Goal: Task Accomplishment & Management: Manage account settings

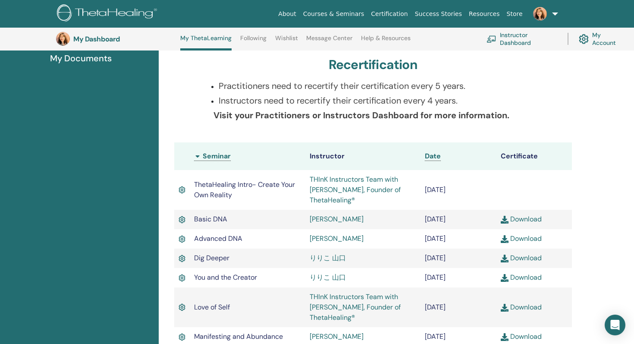
scroll to position [155, 0]
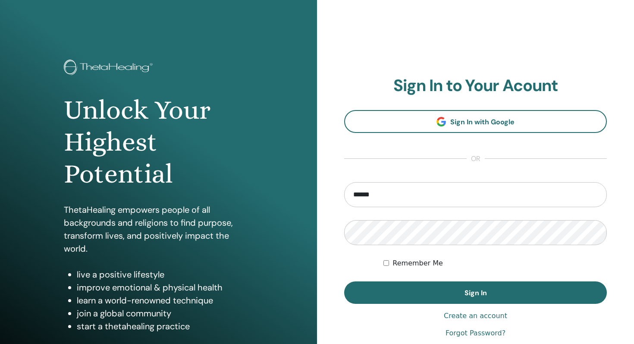
type input "**********"
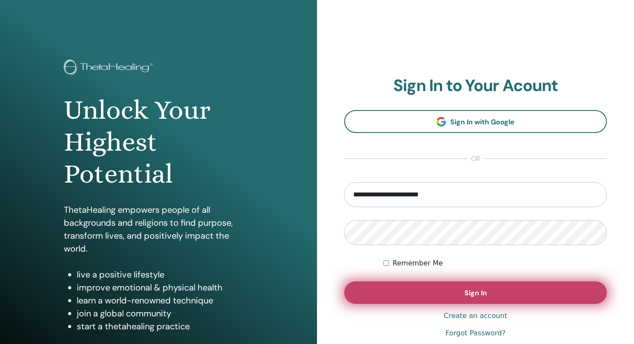
click at [427, 285] on button "Sign In" at bounding box center [475, 292] width 263 height 22
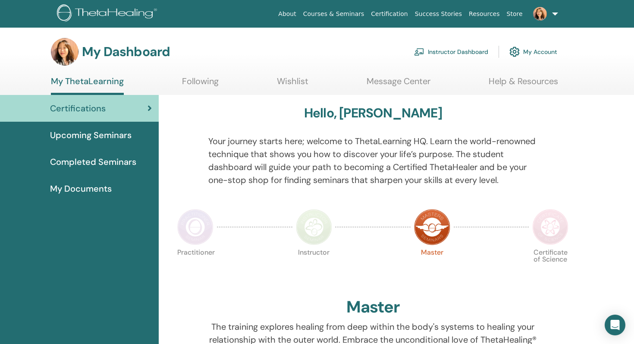
click at [442, 52] on link "Instructor Dashboard" at bounding box center [451, 51] width 74 height 19
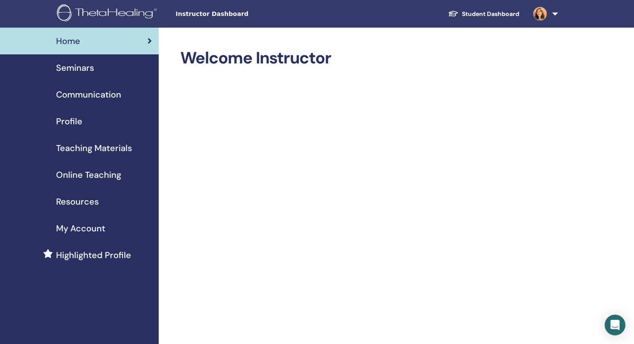
click at [64, 66] on span "Seminars" at bounding box center [75, 67] width 38 height 13
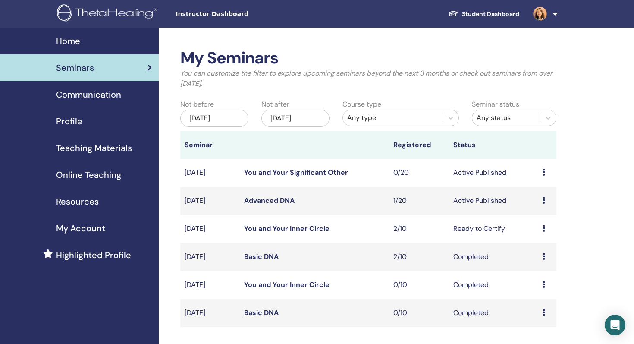
click at [544, 201] on icon at bounding box center [544, 200] width 3 height 7
click at [531, 220] on link "Edit" at bounding box center [528, 220] width 13 height 9
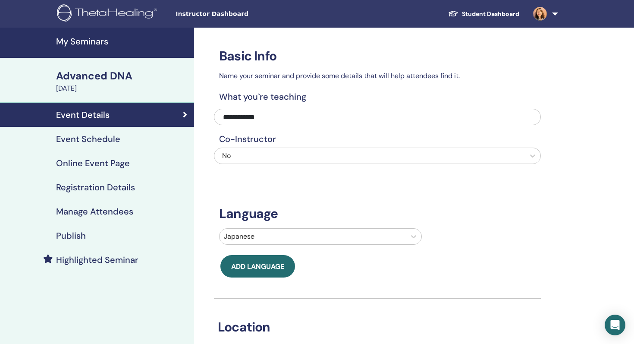
click at [82, 235] on h4 "Publish" at bounding box center [71, 235] width 30 height 10
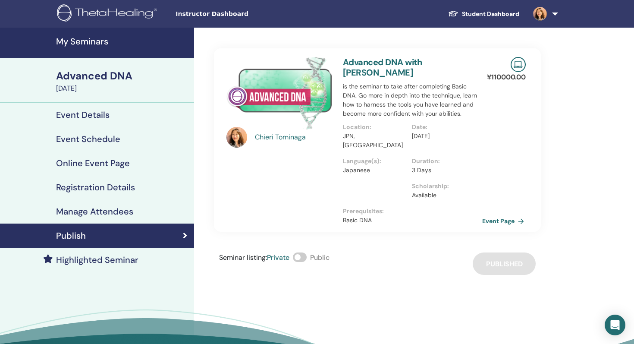
click at [504, 214] on link "Event Page" at bounding box center [504, 220] width 45 height 13
